Goal: Information Seeking & Learning: Learn about a topic

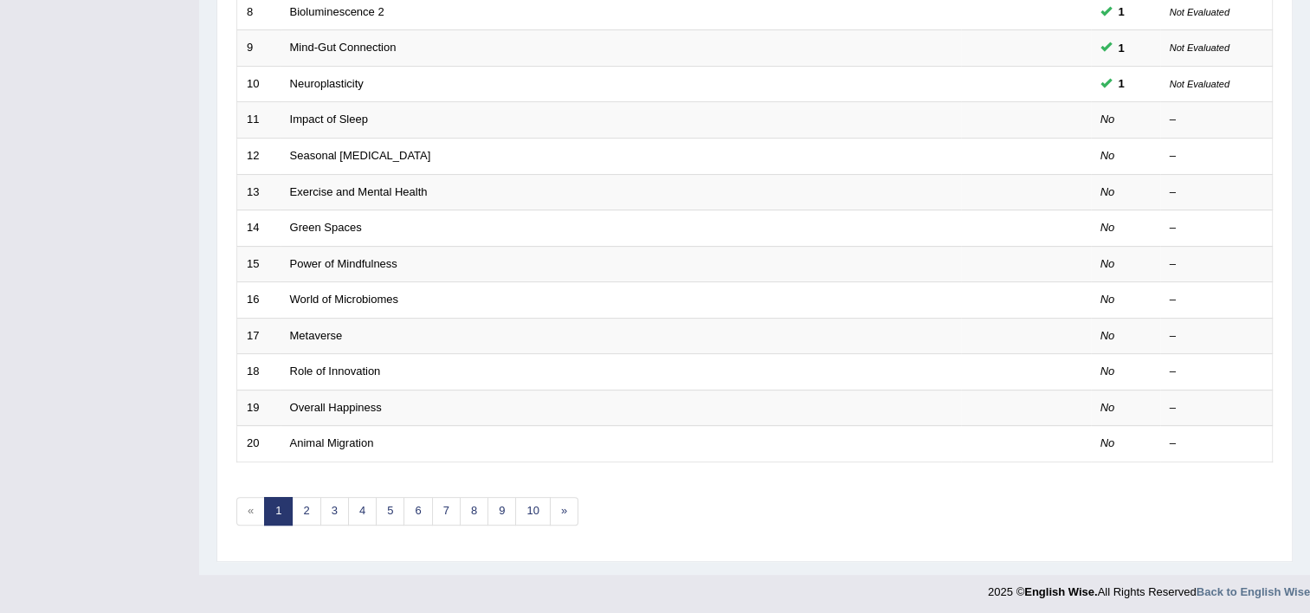
scroll to position [442, 0]
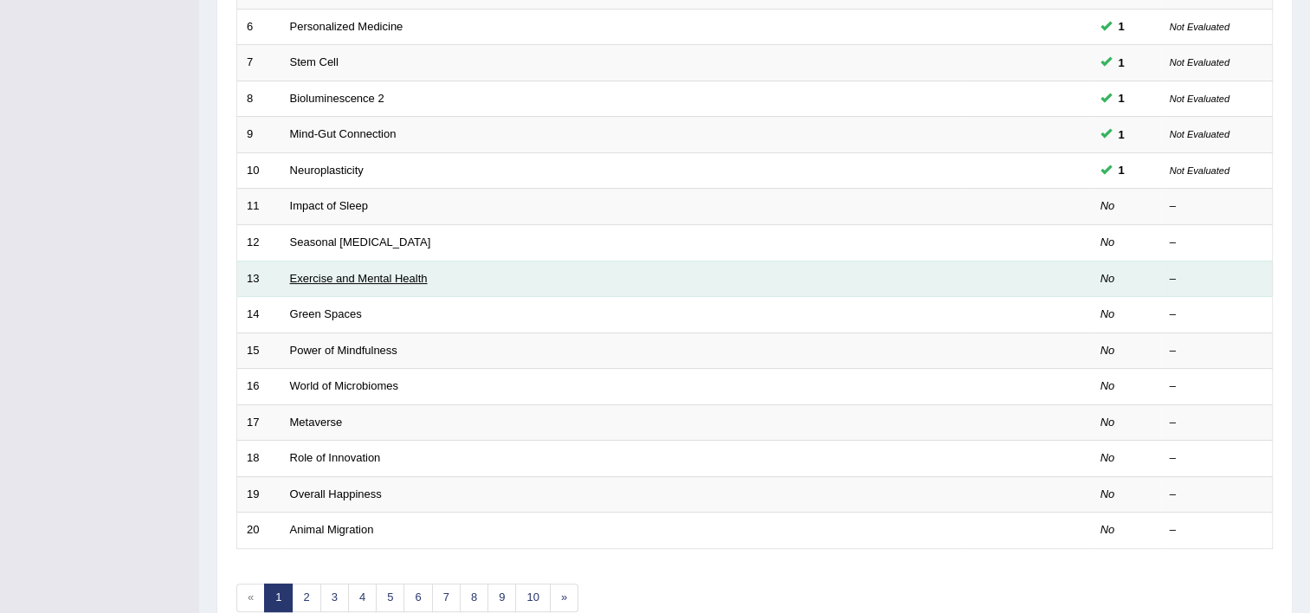
click at [307, 272] on link "Exercise and Mental Health" at bounding box center [359, 278] width 138 height 13
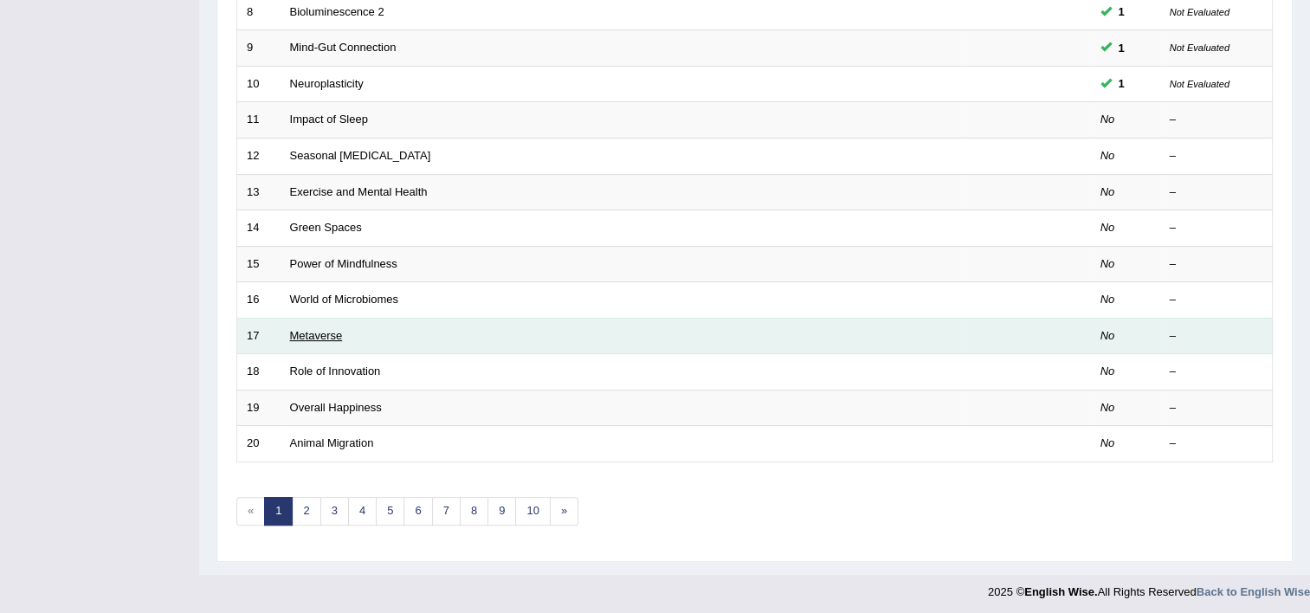
click at [327, 329] on link "Metaverse" at bounding box center [316, 335] width 53 height 13
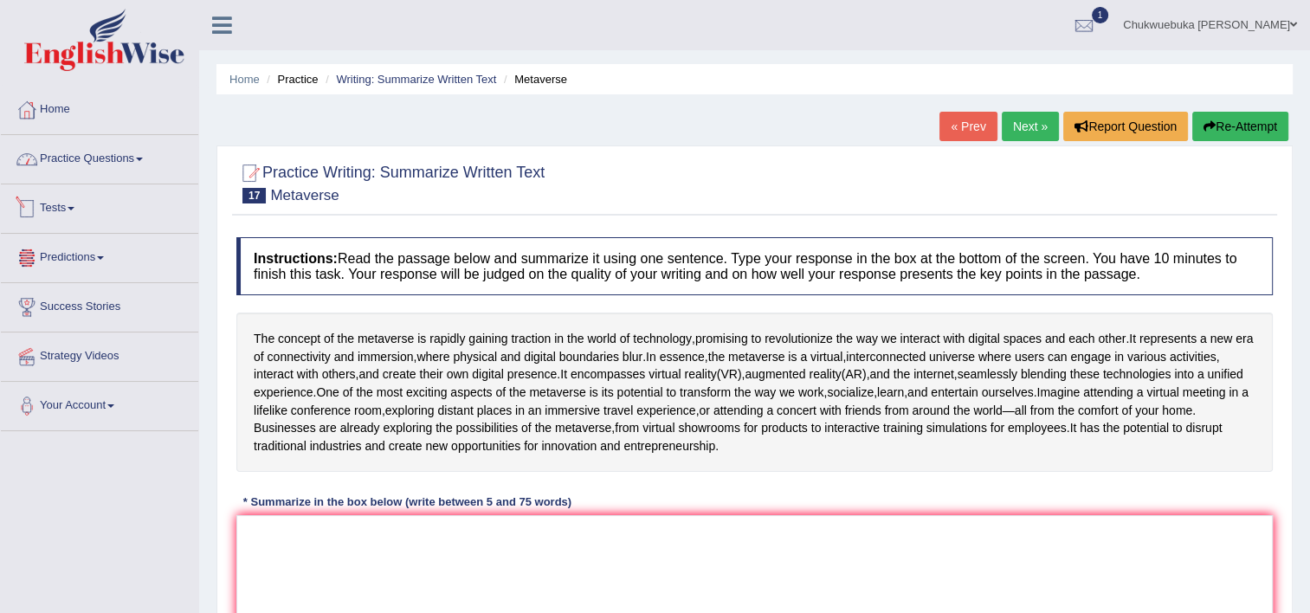
click at [55, 159] on link "Practice Questions" at bounding box center [99, 156] width 197 height 43
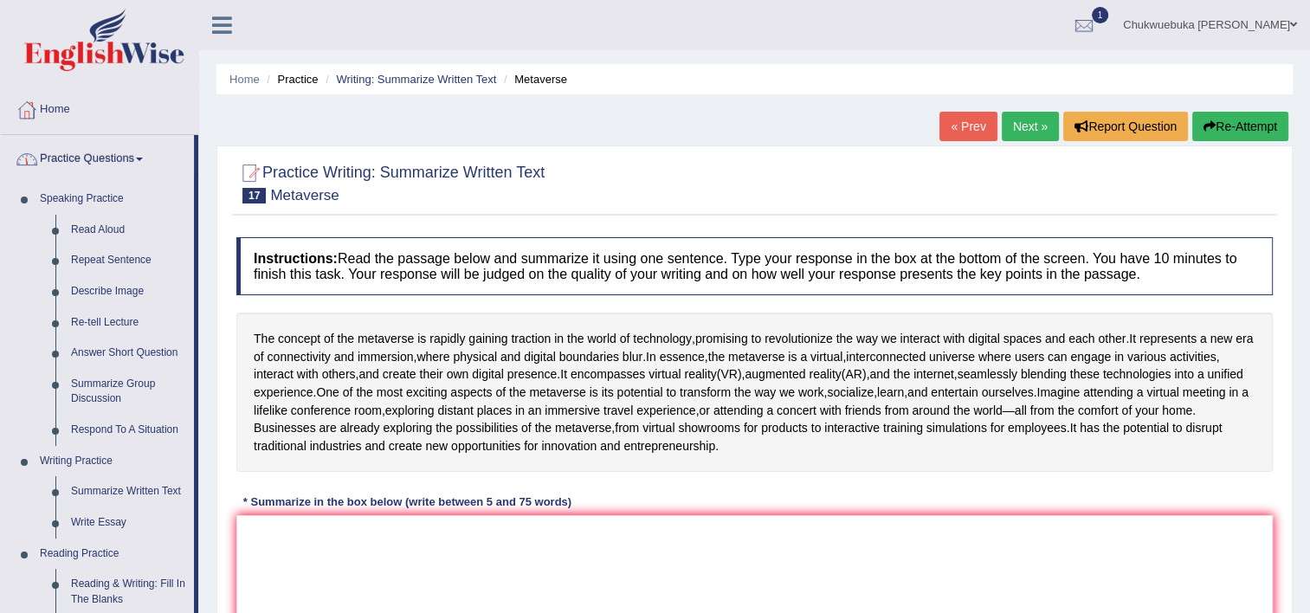
scroll to position [87, 0]
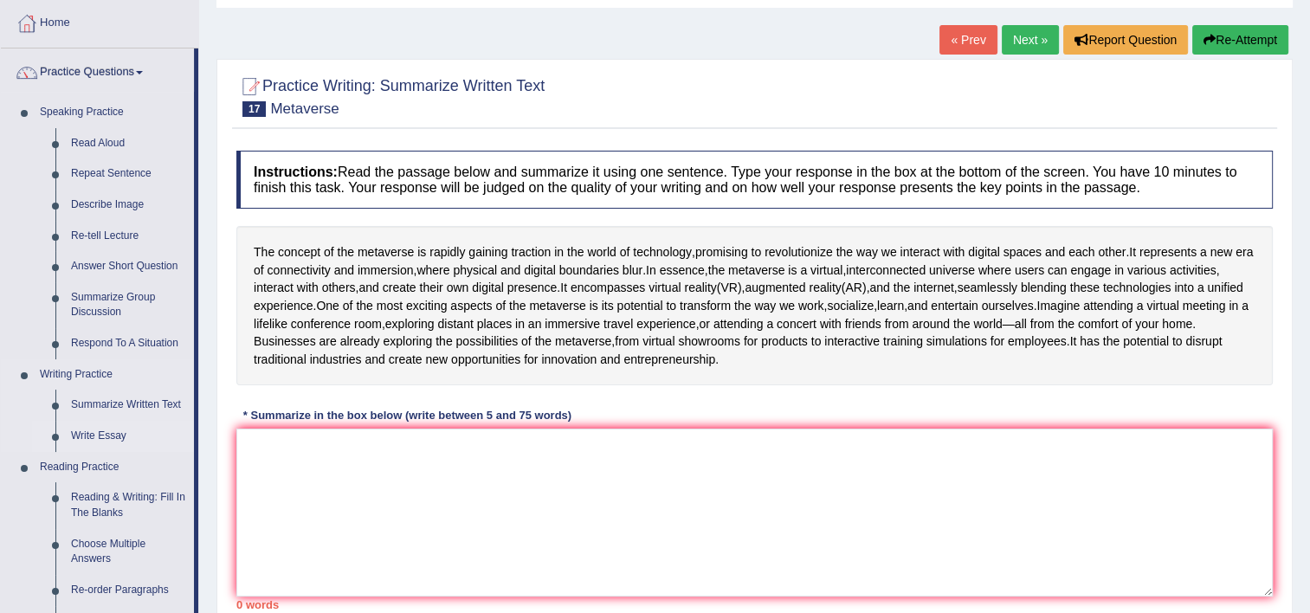
click at [103, 439] on link "Write Essay" at bounding box center [128, 436] width 131 height 31
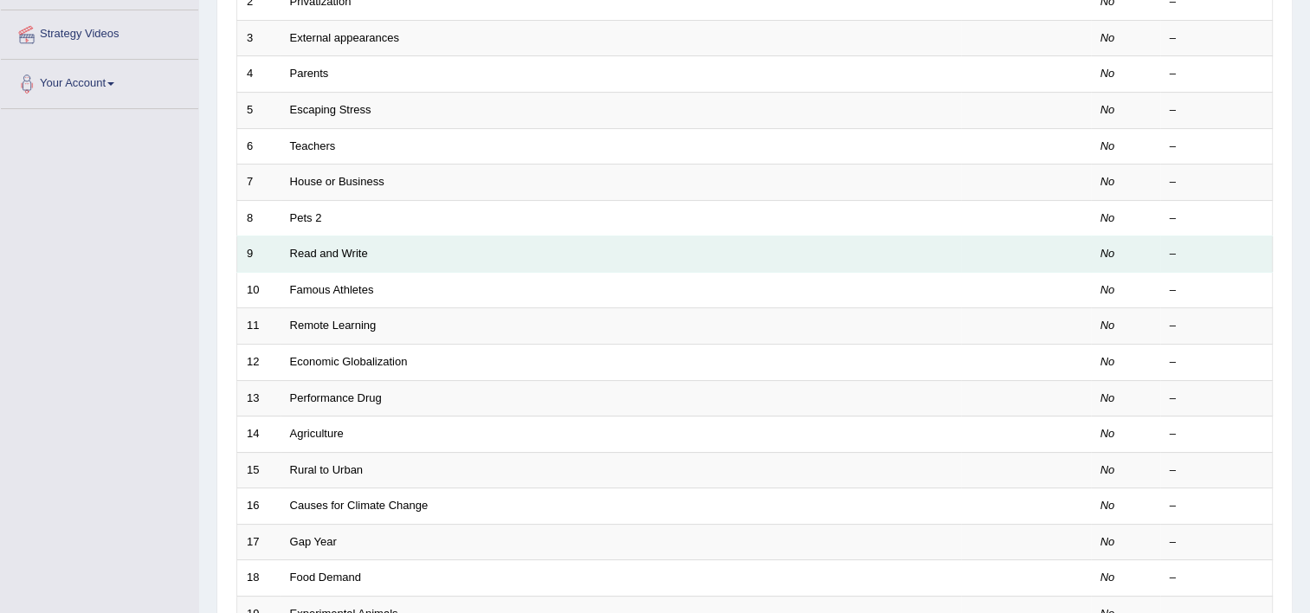
scroll to position [346, 0]
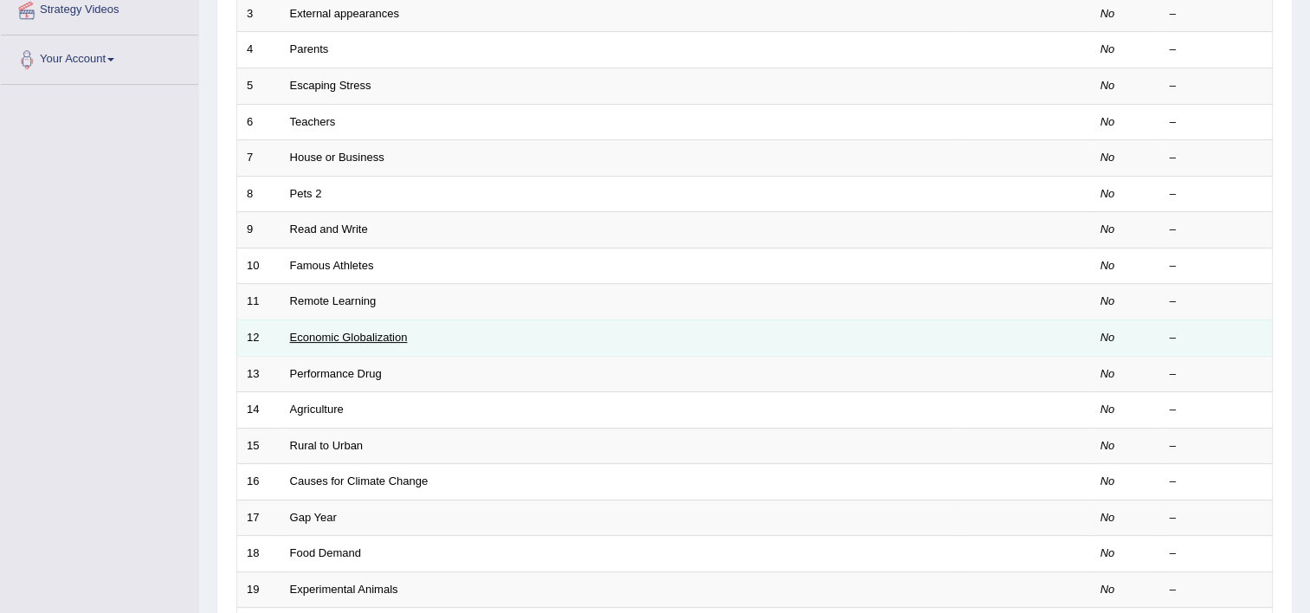
click at [353, 333] on link "Economic Globalization" at bounding box center [349, 337] width 118 height 13
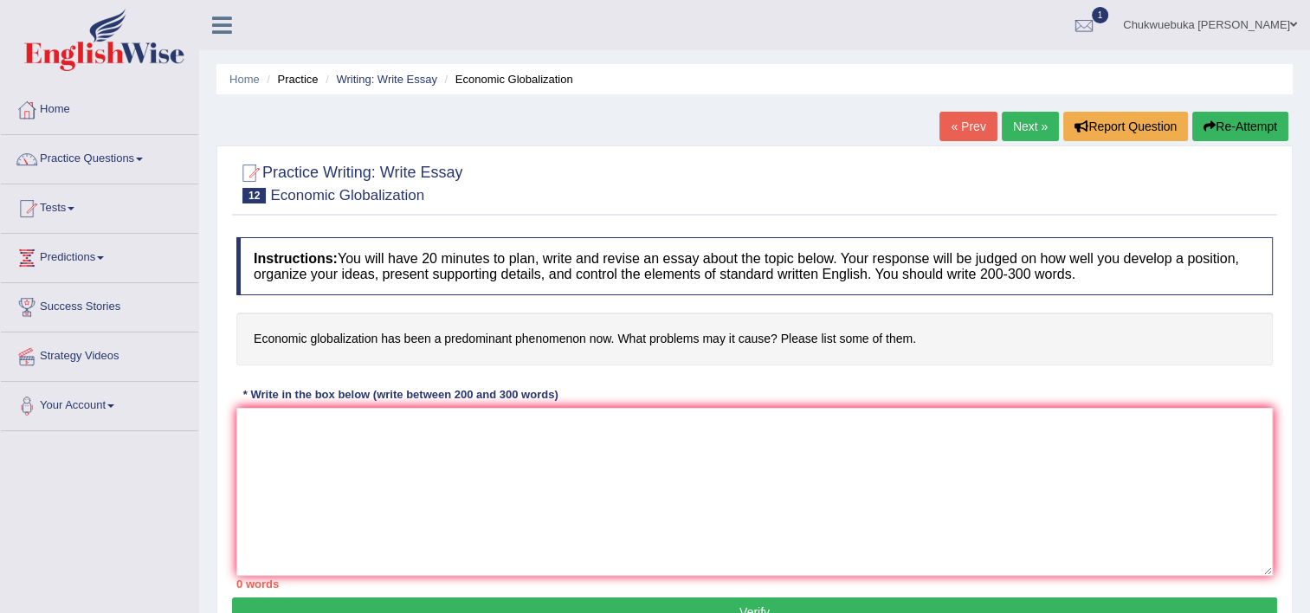
drag, startPoint x: 242, startPoint y: 334, endPoint x: 556, endPoint y: 346, distance: 313.7
click at [533, 346] on h4 "Economic globalization has been a predominant phenomenon now. What problems may…" at bounding box center [754, 339] width 1037 height 53
click at [814, 339] on h4 "Economic globalization has been a predominant phenomenon now. What problems may…" at bounding box center [754, 339] width 1037 height 53
click at [905, 332] on h4 "Economic globalization has been a predominant phenomenon now. What problems may…" at bounding box center [754, 339] width 1037 height 53
drag, startPoint x: 925, startPoint y: 333, endPoint x: 565, endPoint y: 346, distance: 360.5
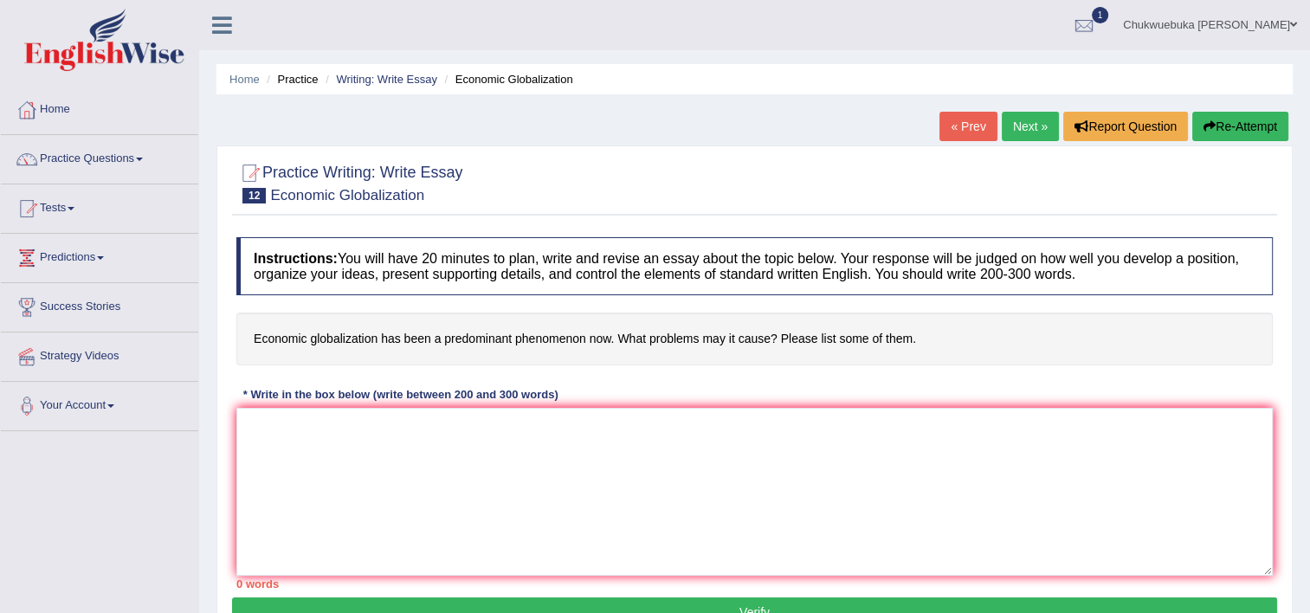
click at [597, 350] on h4 "Economic globalization has been a predominant phenomenon now. What problems may…" at bounding box center [754, 339] width 1037 height 53
click at [286, 341] on h4 "Economic globalization has been a predominant phenomenon now. What problems may…" at bounding box center [754, 339] width 1037 height 53
click at [283, 338] on h4 "Economic globalization has been a predominant phenomenon now. What problems may…" at bounding box center [754, 339] width 1037 height 53
drag, startPoint x: 269, startPoint y: 336, endPoint x: 412, endPoint y: 323, distance: 143.5
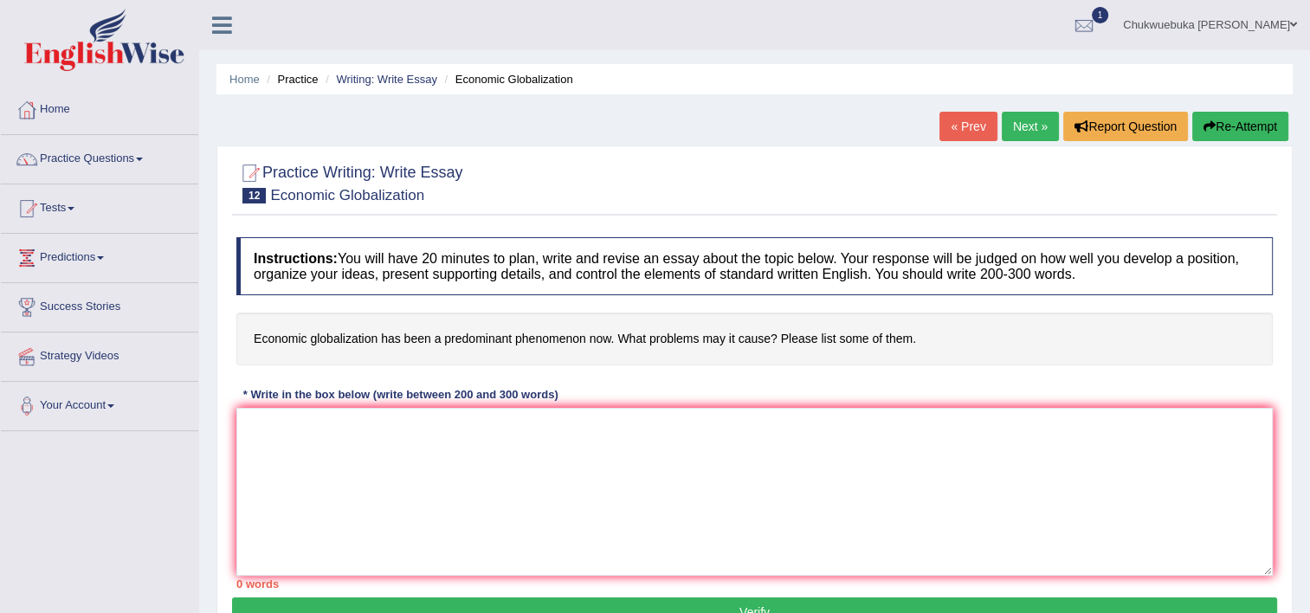
click at [412, 323] on h4 "Economic globalization has been a predominant phenomenon now. What problems may…" at bounding box center [754, 339] width 1037 height 53
click at [333, 342] on h4 "Economic globalization has been a predominant phenomenon now. What problems may…" at bounding box center [754, 339] width 1037 height 53
click at [1037, 124] on link "Next »" at bounding box center [1030, 126] width 57 height 29
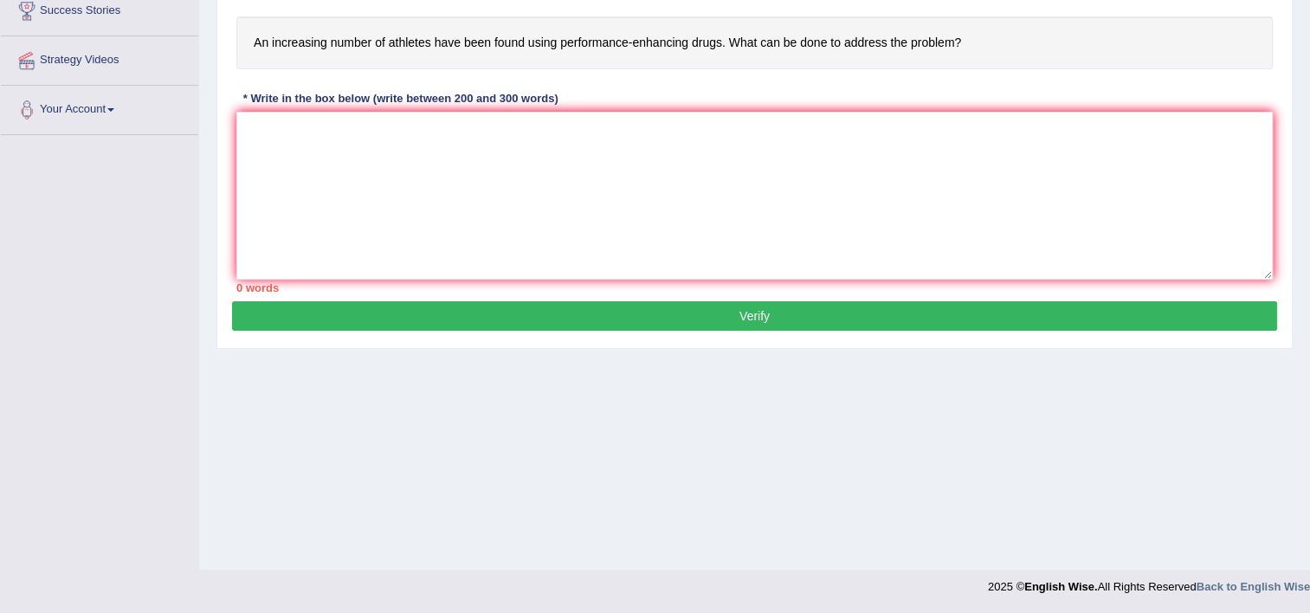
click at [866, 374] on div "Home Practice Writing: Write Essay Performance Drug « Prev Next » Report Questi…" at bounding box center [754, 137] width 1111 height 866
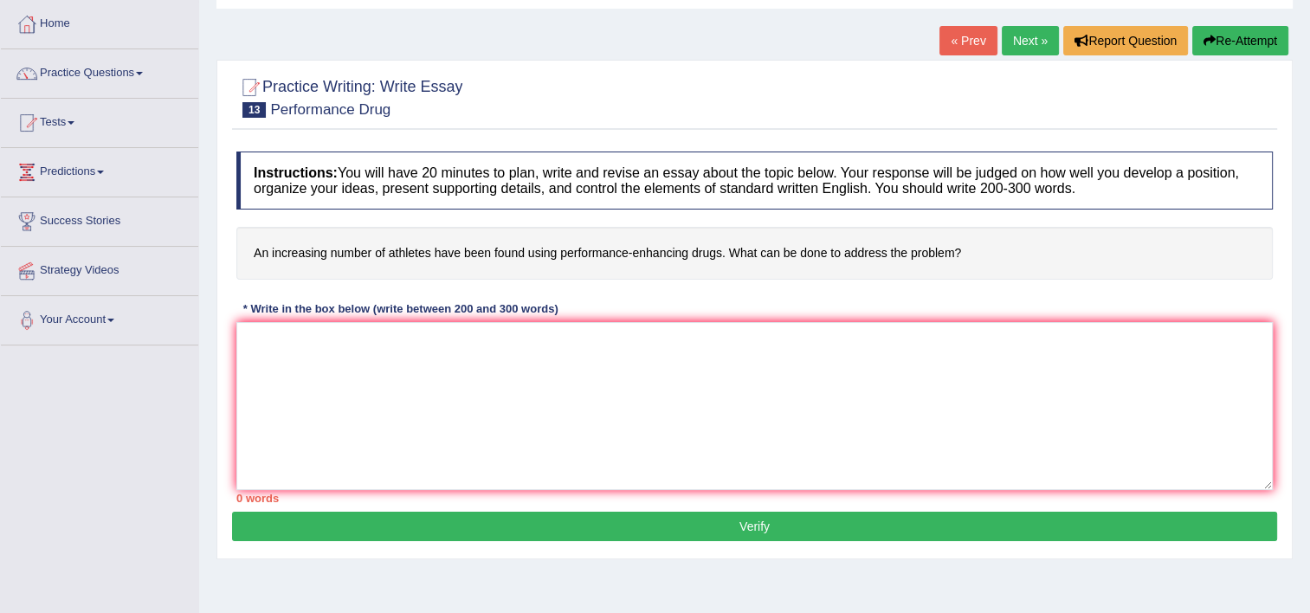
scroll to position [85, 0]
